Goal: Task Accomplishment & Management: Manage account settings

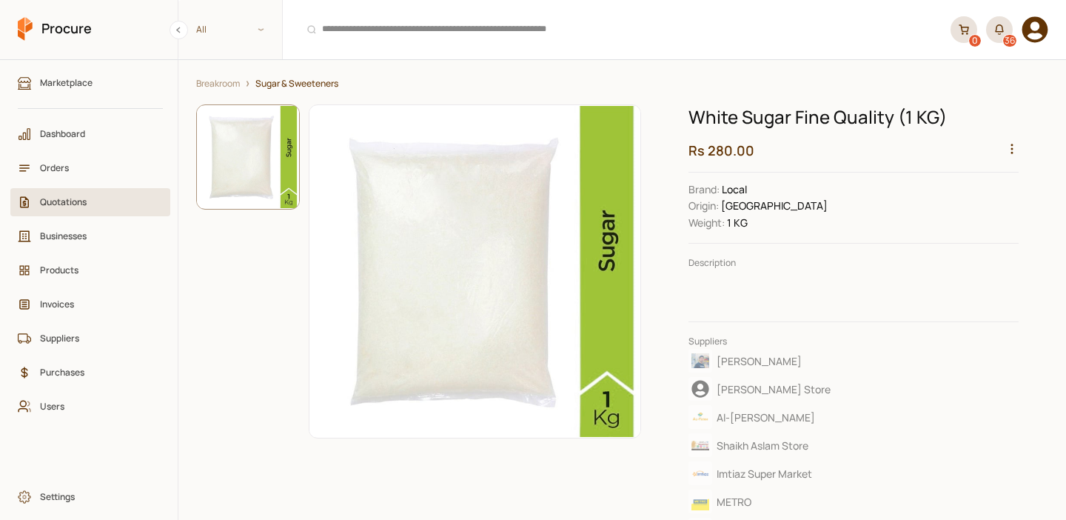
click at [61, 202] on span "Quotations" at bounding box center [95, 202] width 111 height 14
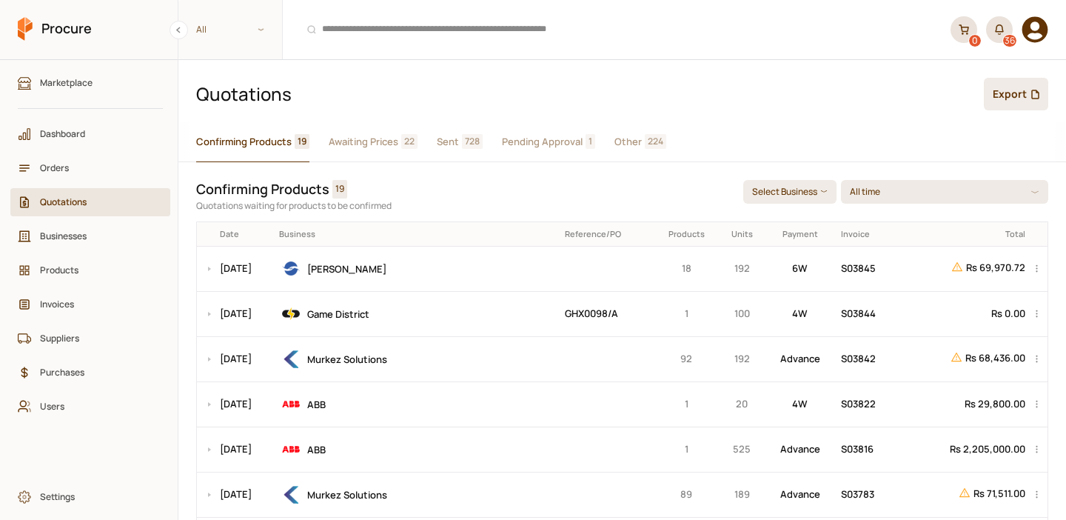
click at [369, 145] on span "Awaiting Prices" at bounding box center [364, 142] width 70 height 16
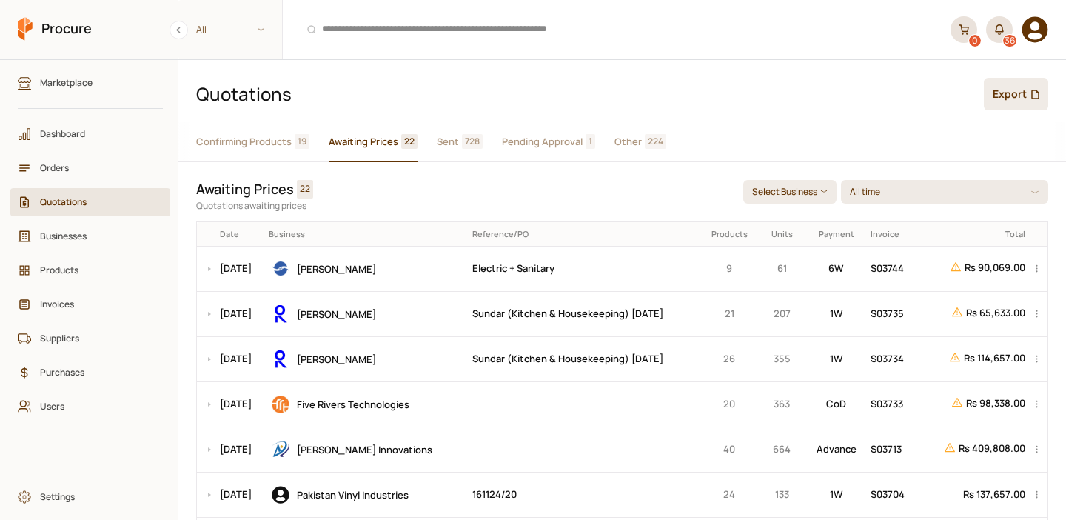
click at [440, 141] on span "Sent" at bounding box center [448, 142] width 22 height 16
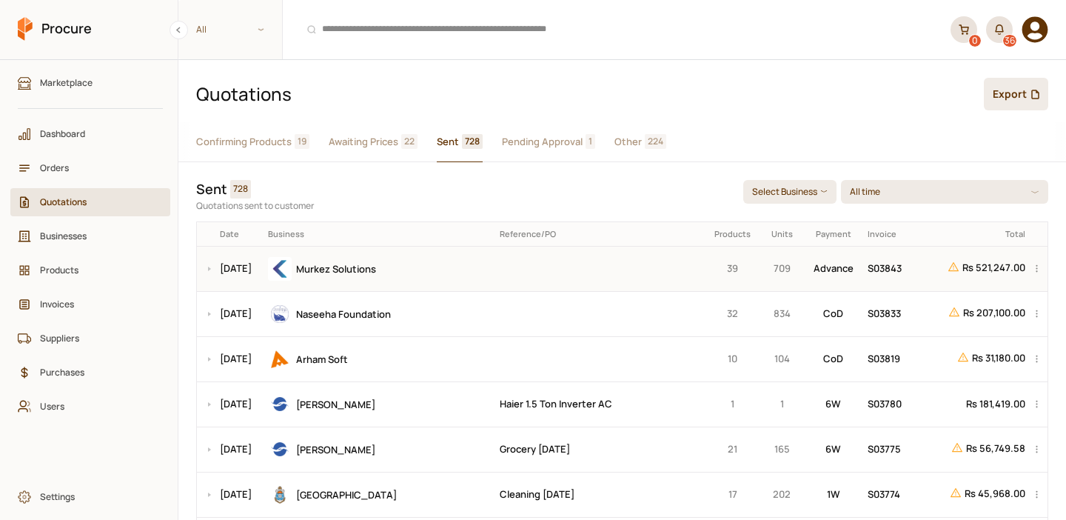
click at [469, 265] on div "Murkez Solutions" at bounding box center [378, 269] width 221 height 24
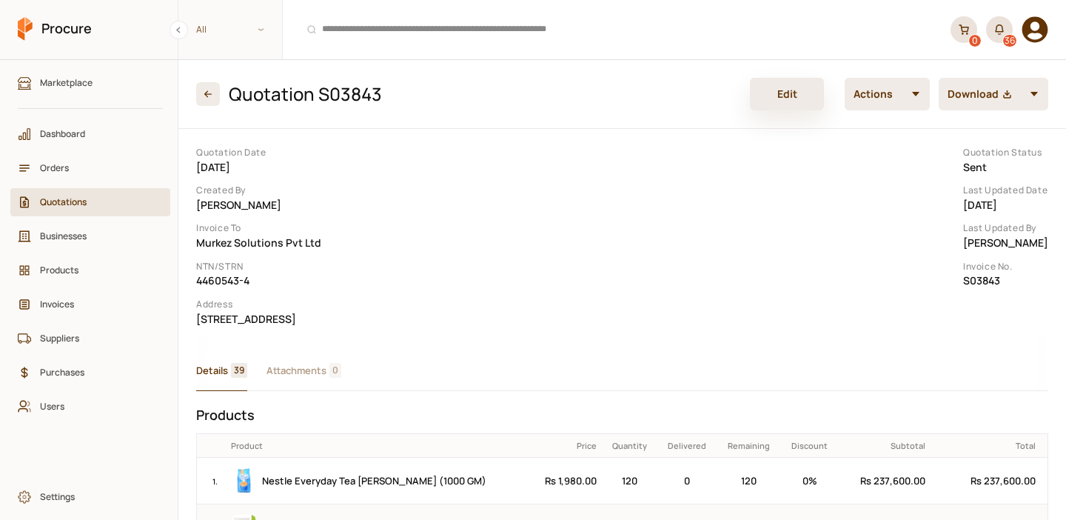
click at [790, 89] on button "Edit" at bounding box center [787, 94] width 74 height 33
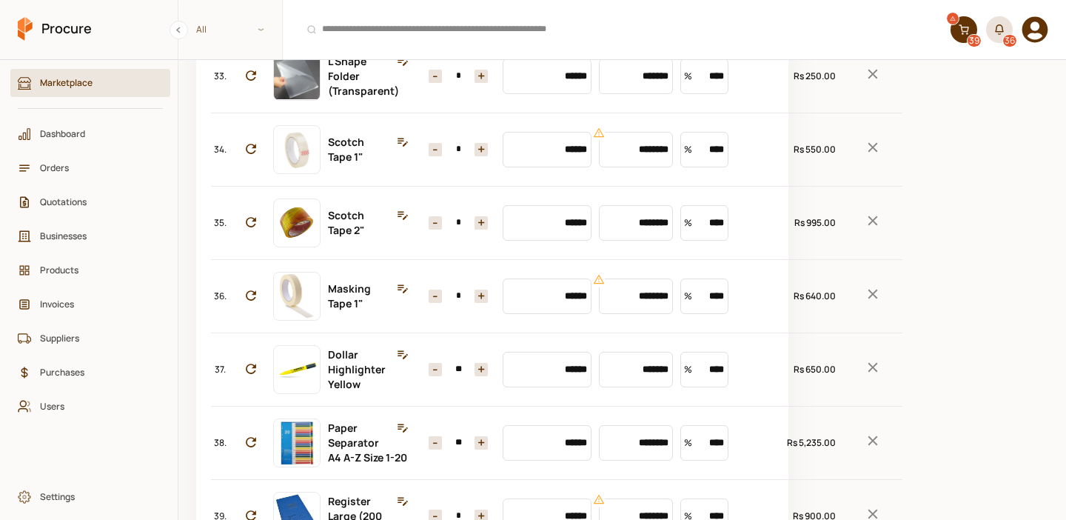
scroll to position [2735, 0]
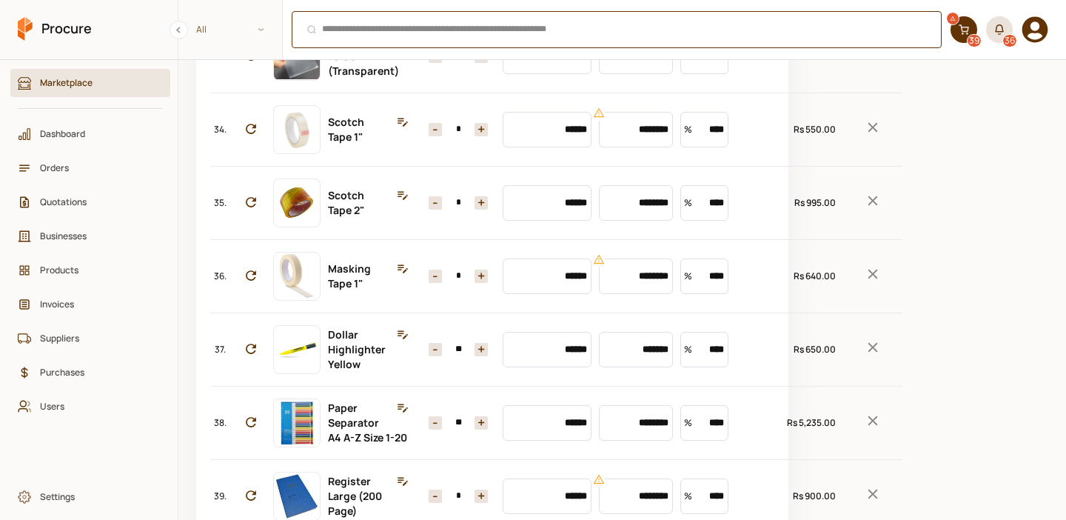
click at [398, 38] on div "⌘ + K" at bounding box center [617, 29] width 650 height 37
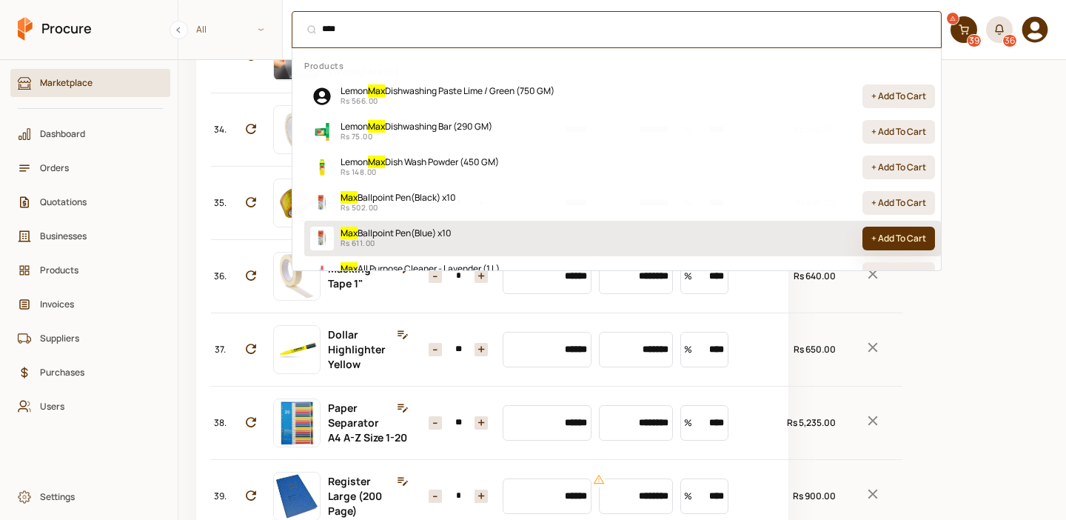
type input "***"
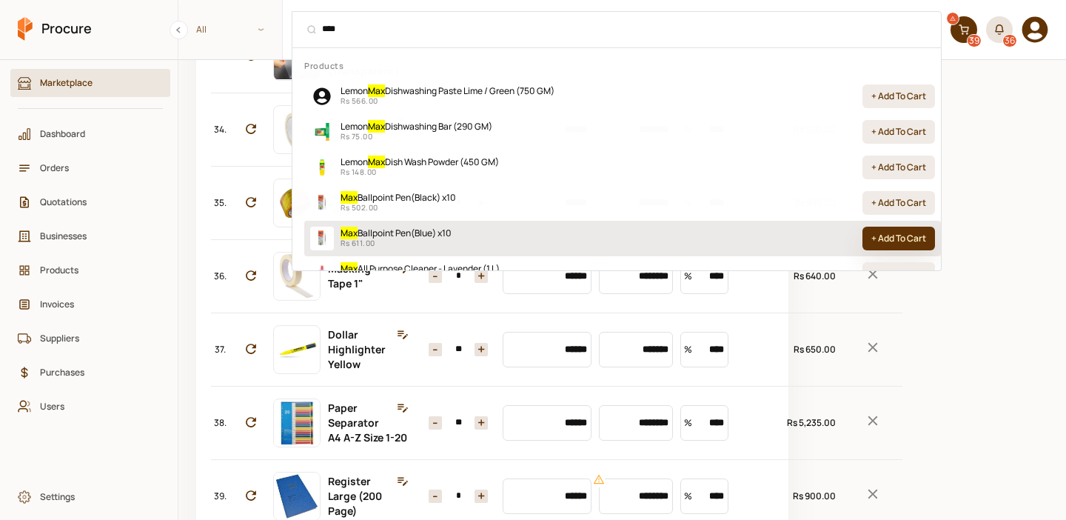
click at [882, 238] on button "+ Add To Cart" at bounding box center [898, 238] width 73 height 24
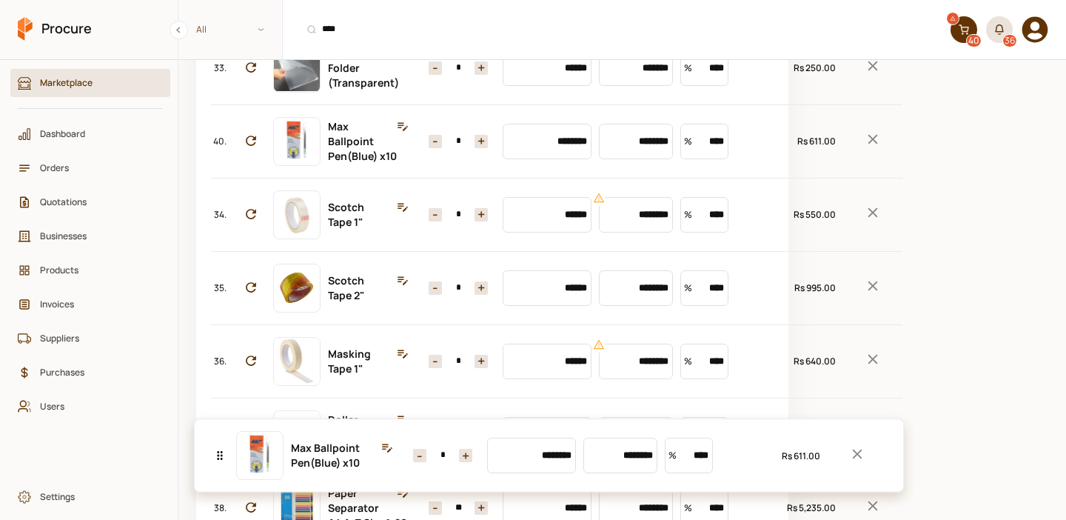
scroll to position [2727, 0]
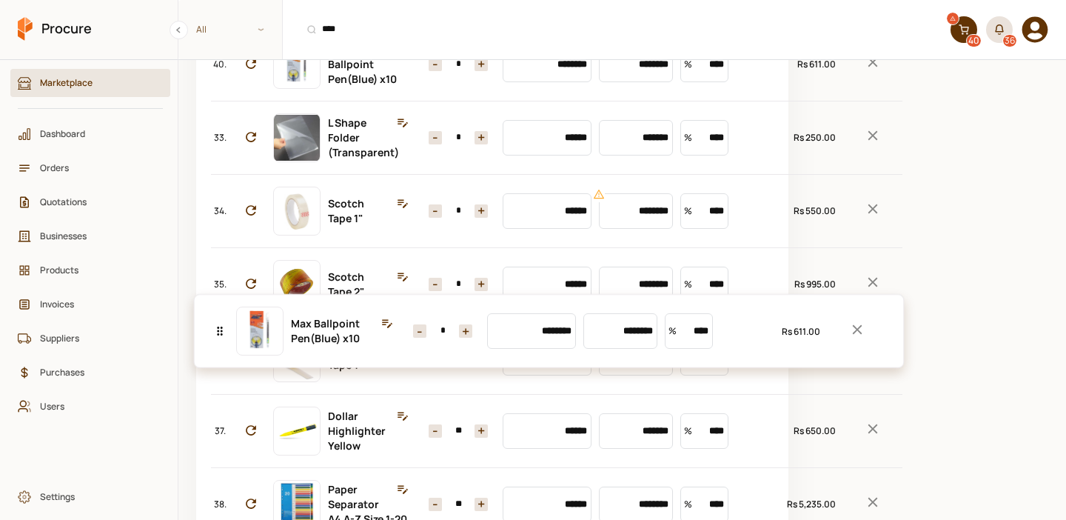
drag, startPoint x: 219, startPoint y: 249, endPoint x: 270, endPoint y: 337, distance: 101.8
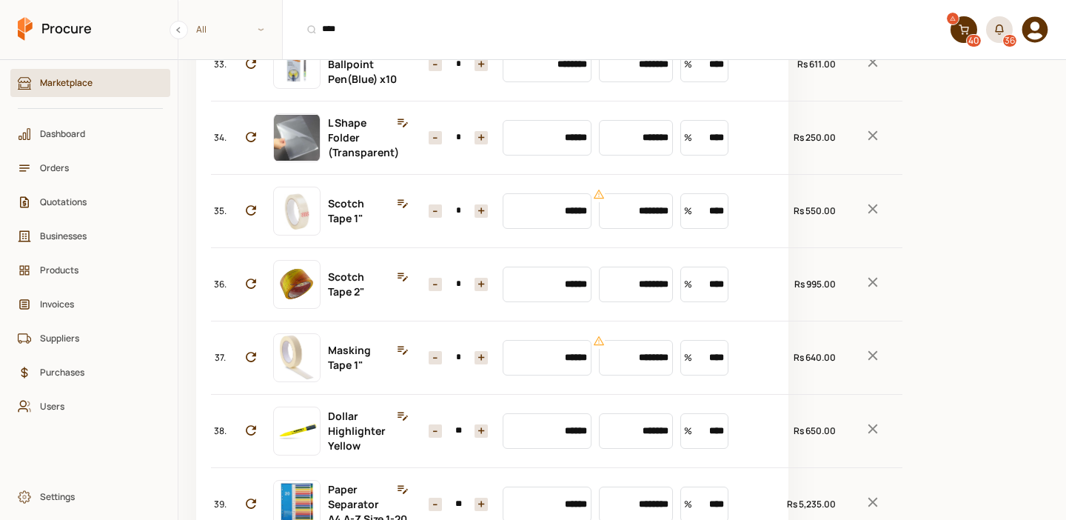
click at [474, 71] on button "+" at bounding box center [480, 64] width 13 height 13
type input "*"
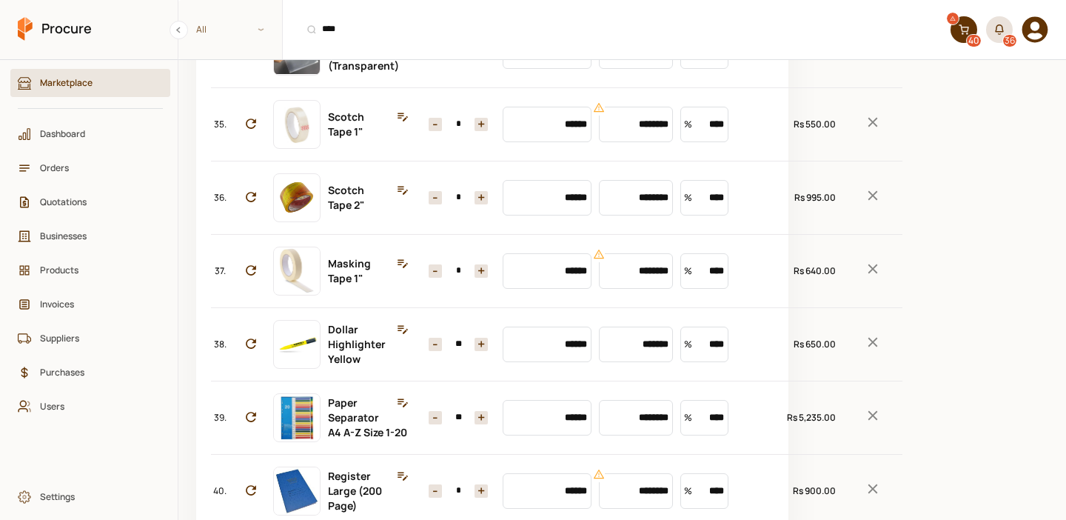
scroll to position [2815, 0]
click at [446, 57] on input "*" at bounding box center [458, 50] width 33 height 13
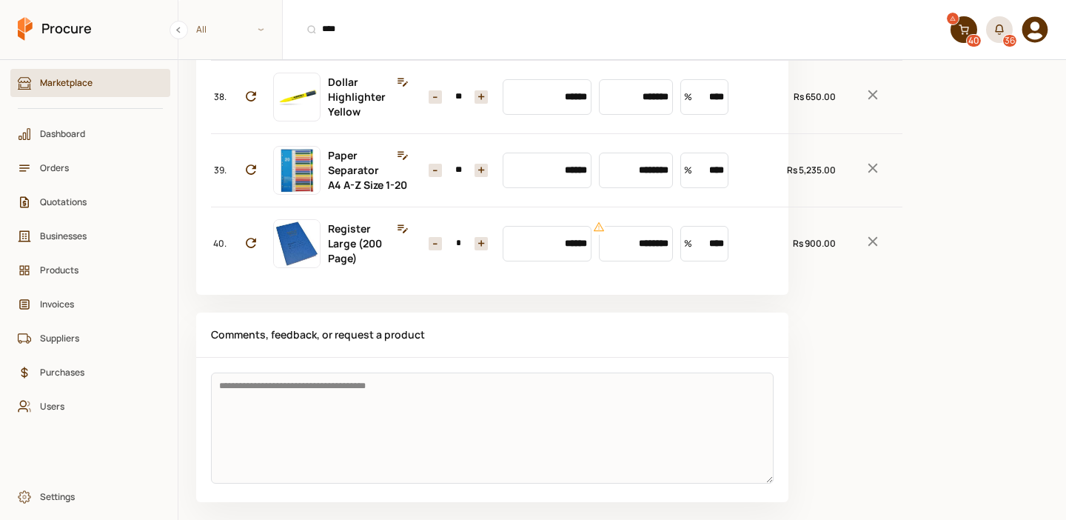
scroll to position [3126, 0]
type input "**"
click at [629, 115] on input "*******" at bounding box center [636, 97] width 74 height 36
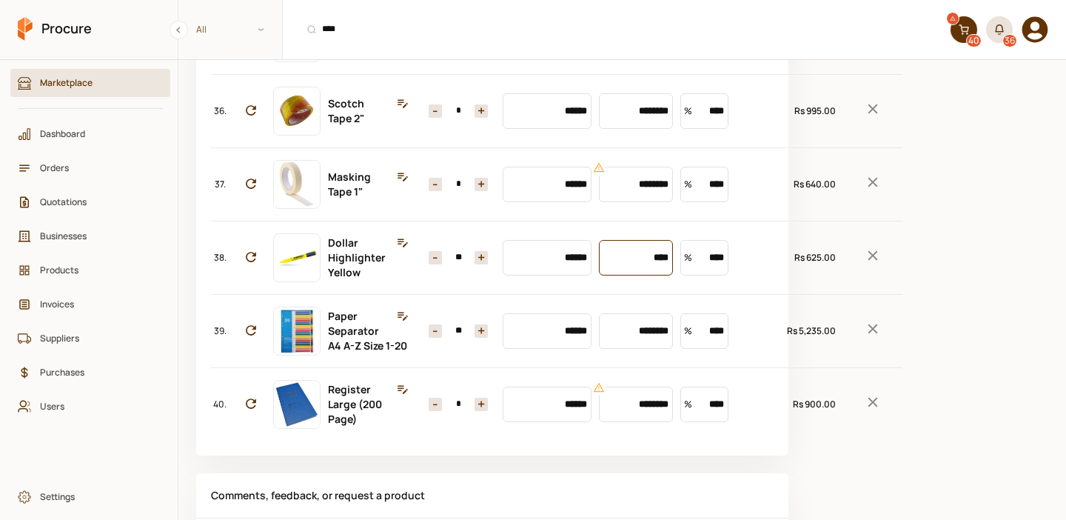
scroll to position [2893, 0]
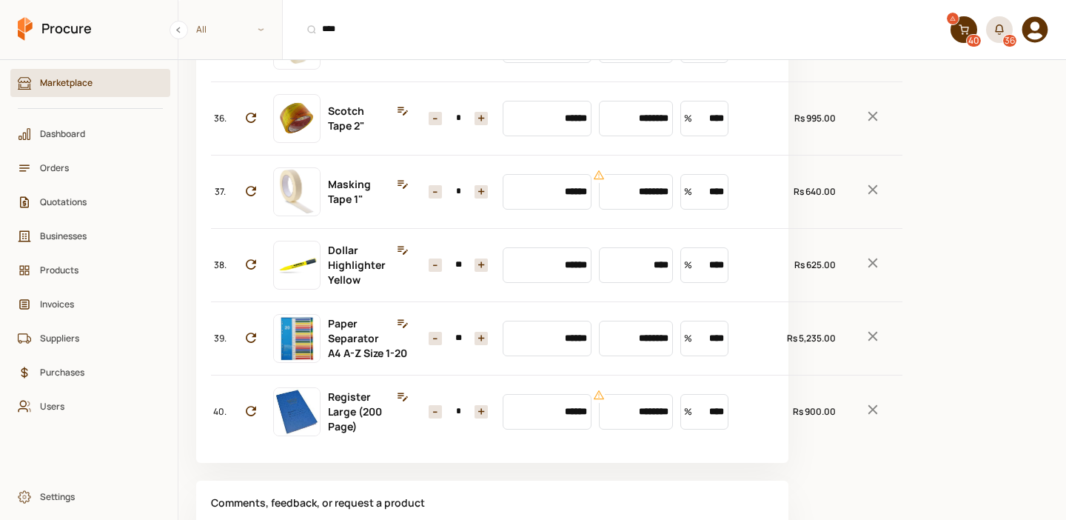
type input "*******"
type input "********"
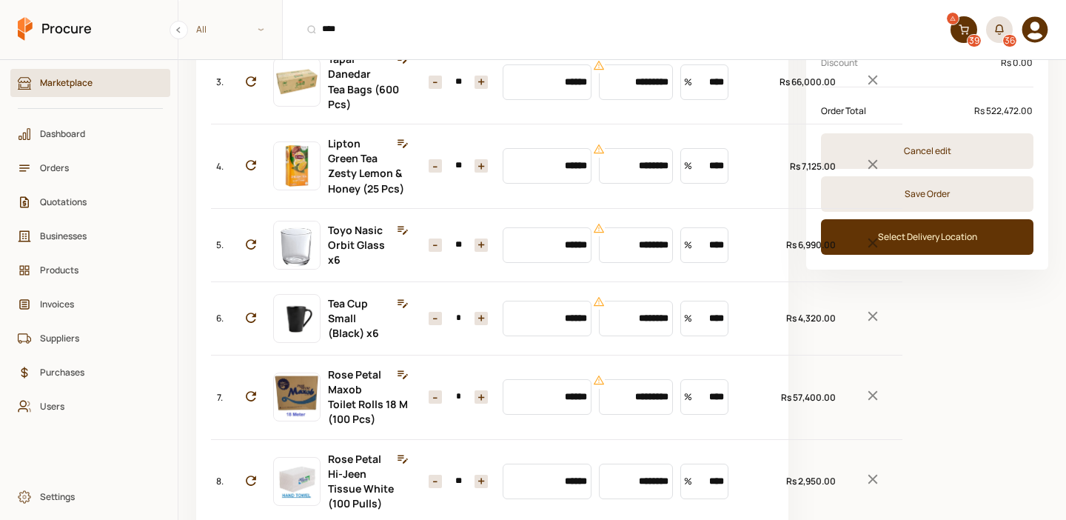
scroll to position [326, 0]
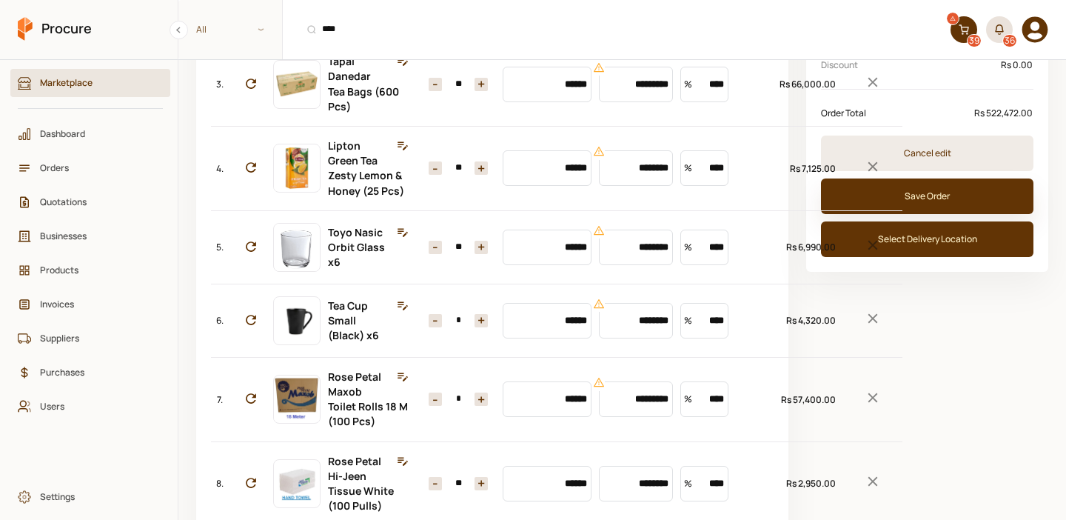
click at [979, 201] on button "Save Order" at bounding box center [927, 196] width 212 height 36
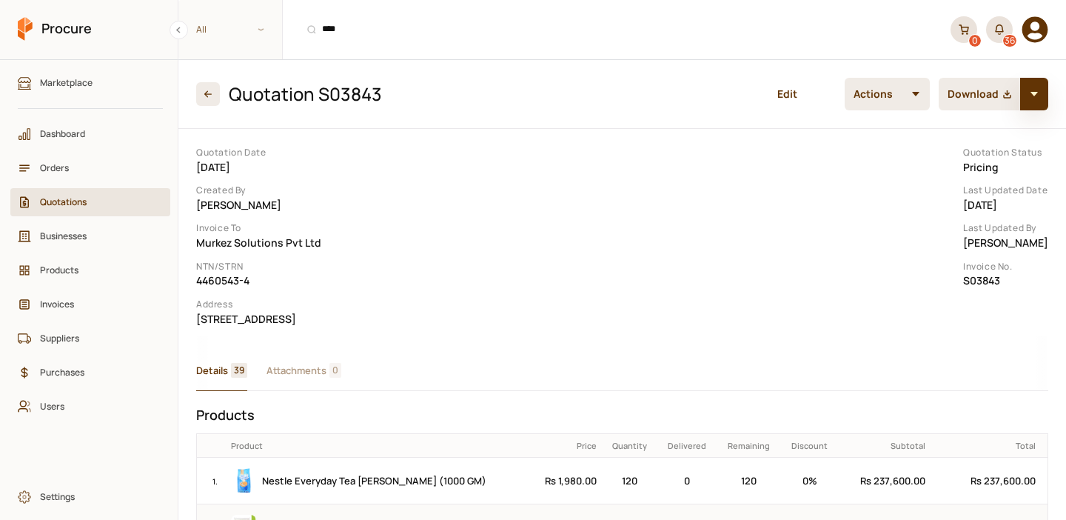
click at [1035, 93] on icon "button" at bounding box center [1033, 94] width 7 height 4
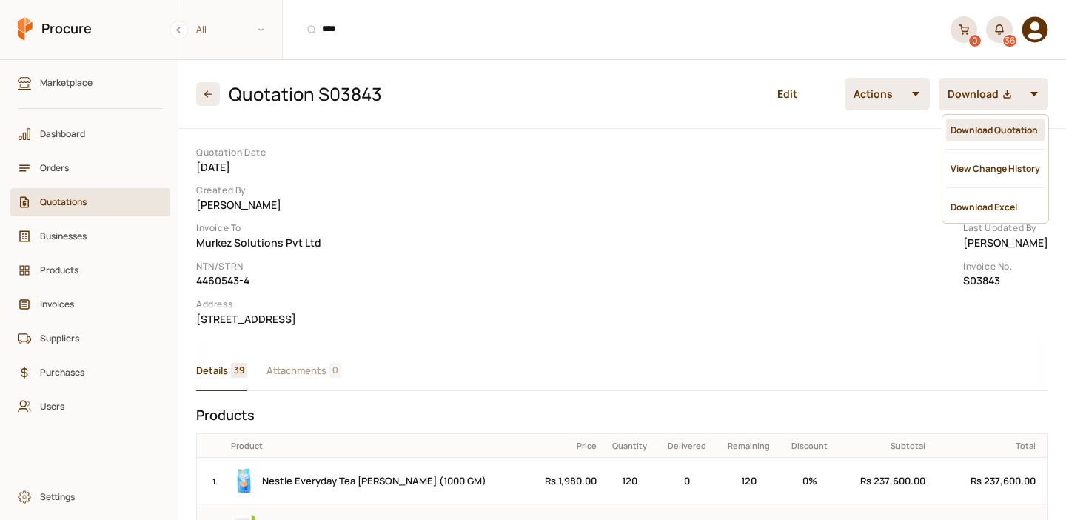
click at [998, 119] on div "Download Quotation" at bounding box center [995, 129] width 98 height 23
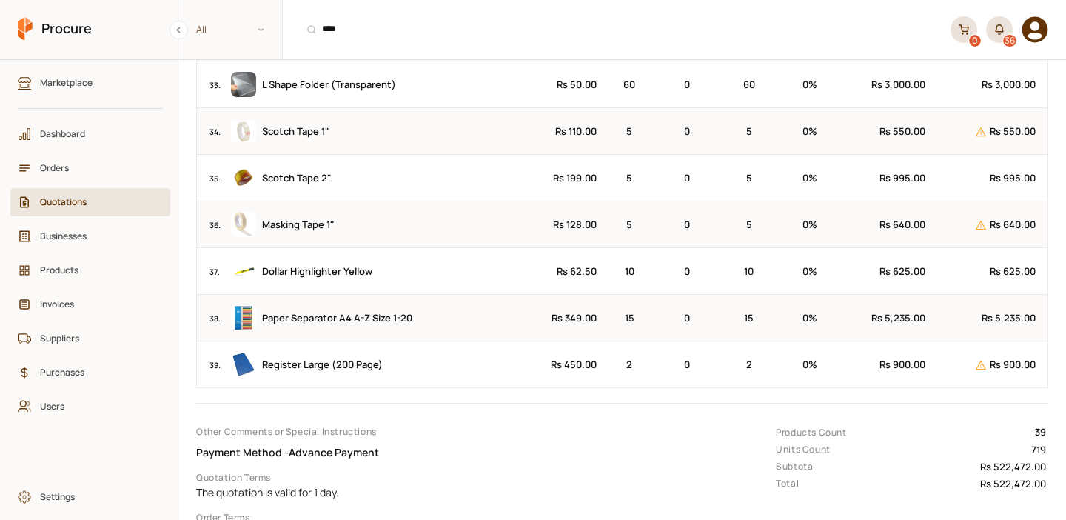
scroll to position [1992, 0]
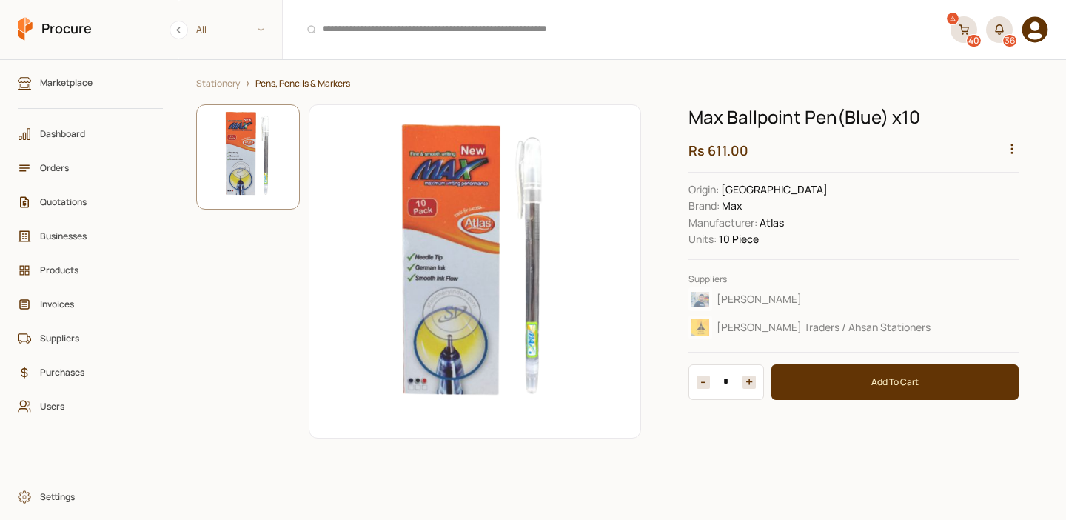
click at [1012, 147] on icon "button" at bounding box center [1011, 148] width 13 height 13
click at [958, 230] on div "View Sales" at bounding box center [977, 239] width 78 height 23
